Goal: Information Seeking & Learning: Learn about a topic

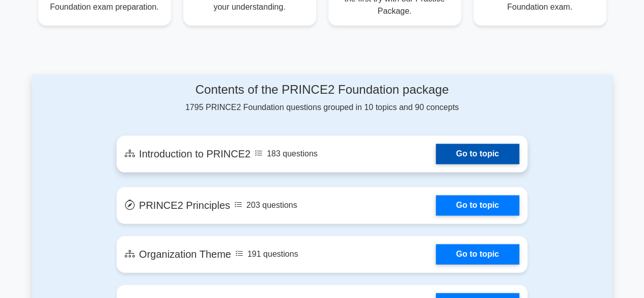
click at [468, 154] on link "Go to topic" at bounding box center [476, 153] width 83 height 20
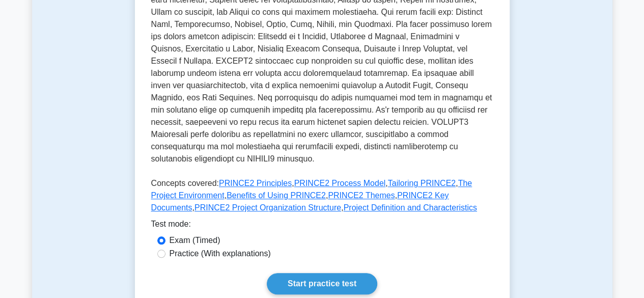
scroll to position [509, 0]
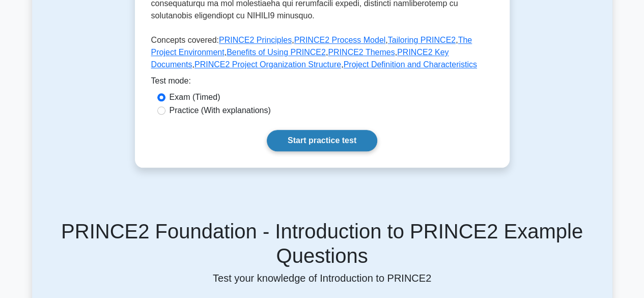
click at [293, 130] on link "Start practice test" at bounding box center [322, 140] width 110 height 21
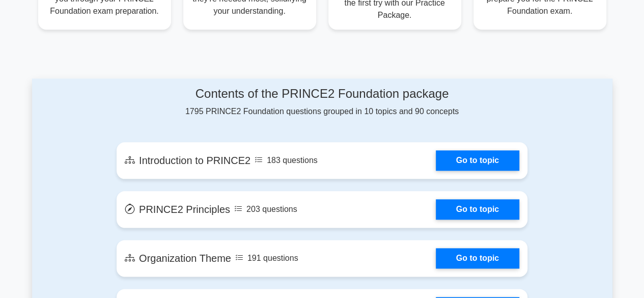
scroll to position [502, 0]
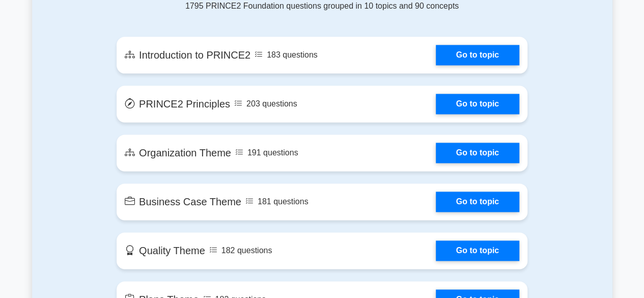
scroll to position [610, 0]
